Goal: Manage account settings

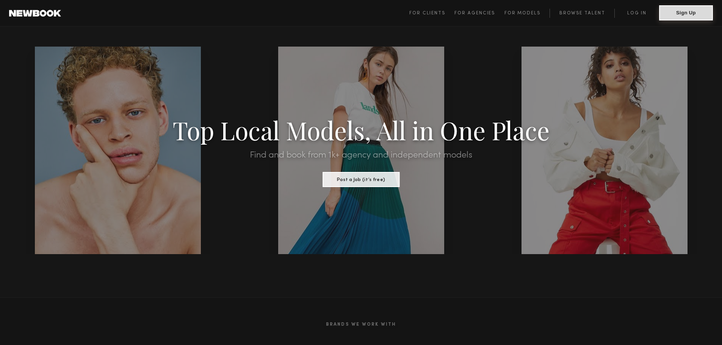
click at [694, 14] on button "Sign Up" at bounding box center [686, 12] width 54 height 15
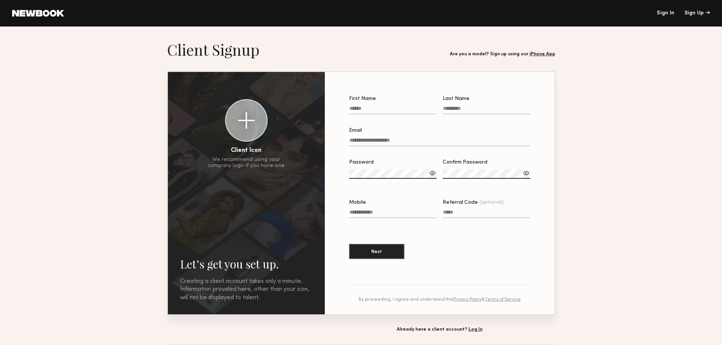
click at [666, 14] on link "Sign In" at bounding box center [665, 13] width 17 height 5
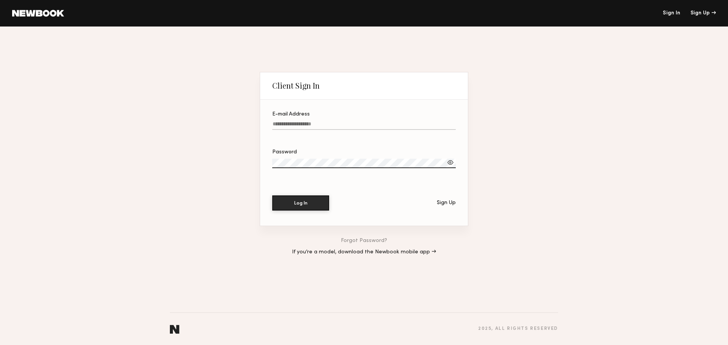
click at [307, 123] on input "E-mail Address" at bounding box center [363, 125] width 183 height 9
type input "**********"
click at [448, 161] on div at bounding box center [450, 163] width 8 height 8
click at [321, 202] on button "Log In" at bounding box center [300, 202] width 57 height 15
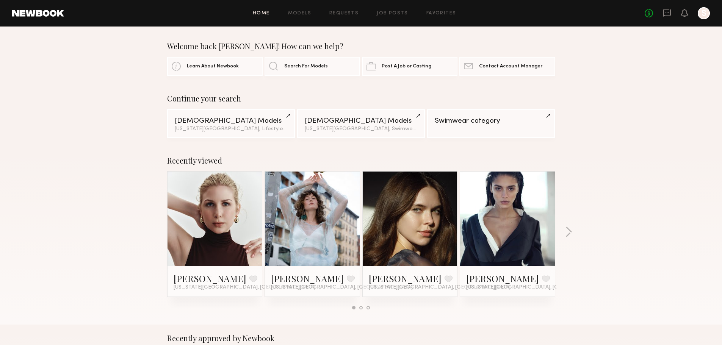
click at [705, 14] on div at bounding box center [704, 13] width 12 height 12
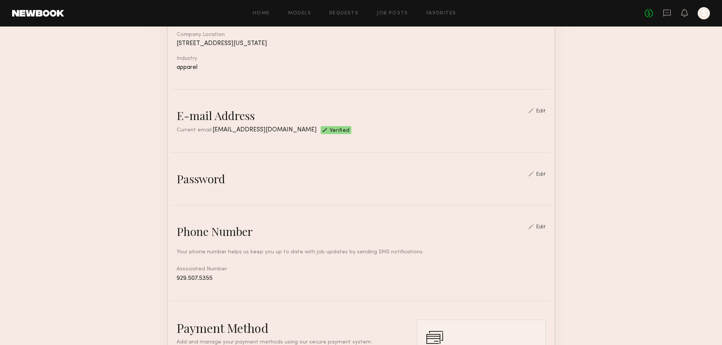
scroll to position [152, 0]
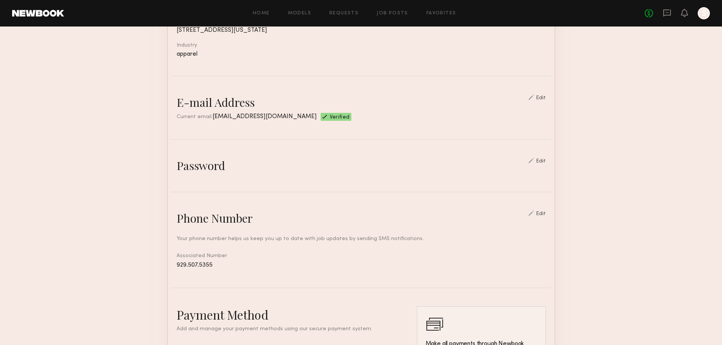
click at [546, 164] on div "Edit" at bounding box center [541, 161] width 10 height 5
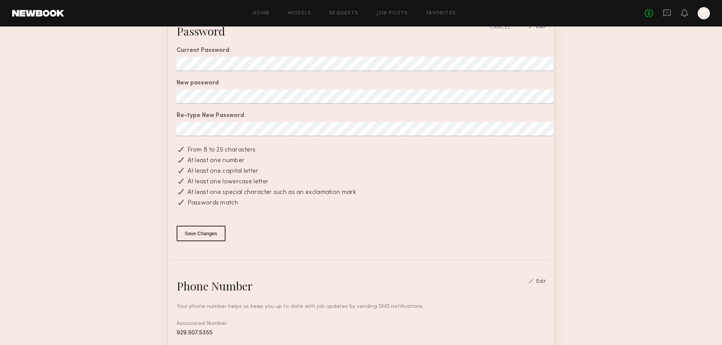
scroll to position [303, 0]
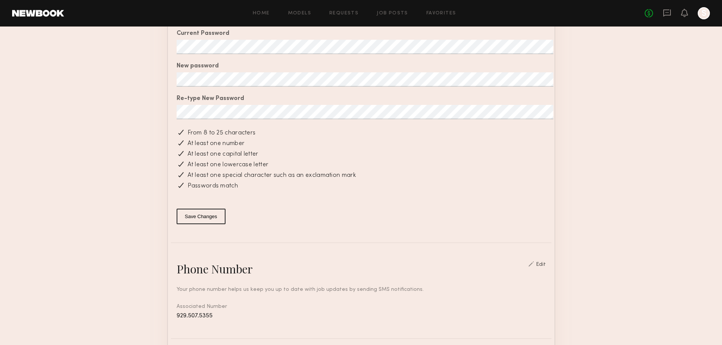
click at [210, 224] on button "Save Changes" at bounding box center [201, 217] width 49 height 16
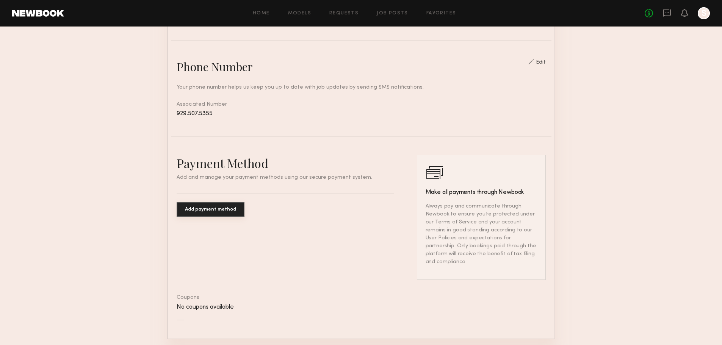
click at [708, 14] on div at bounding box center [704, 13] width 12 height 12
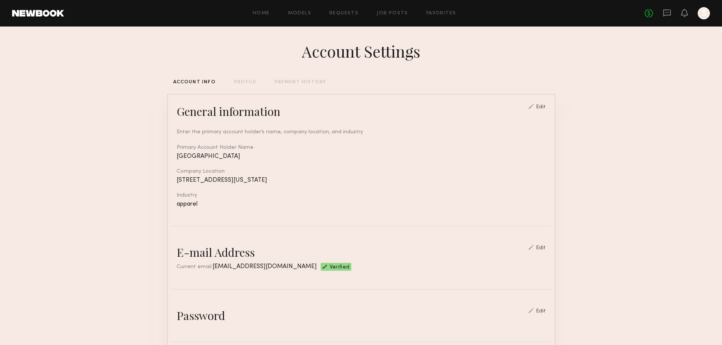
scroll to position [0, 0]
